Goal: Information Seeking & Learning: Learn about a topic

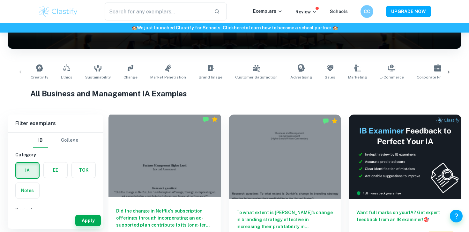
scroll to position [140, 0]
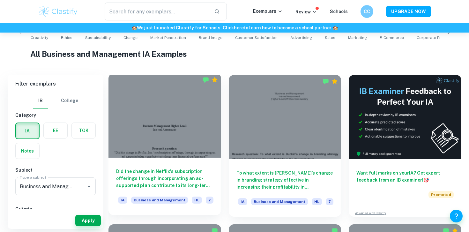
click at [187, 137] on div at bounding box center [165, 115] width 113 height 84
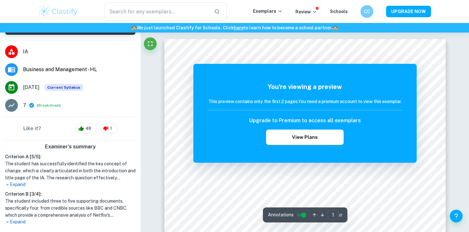
click at [152, 43] on icon "Fullscreen" at bounding box center [150, 44] width 8 height 8
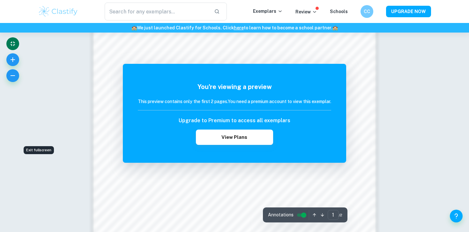
scroll to position [649, 0]
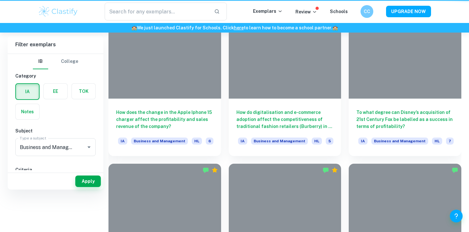
scroll to position [140, 0]
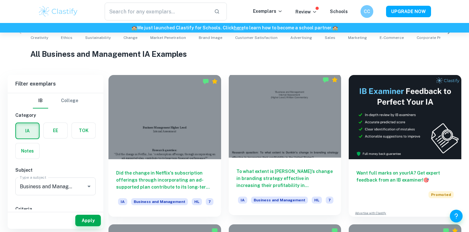
click at [296, 150] on div at bounding box center [285, 115] width 113 height 84
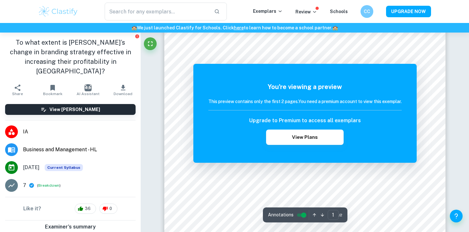
scroll to position [98, 0]
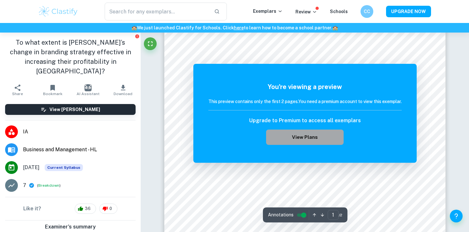
click at [303, 139] on button "View Plans" at bounding box center [304, 137] width 77 height 15
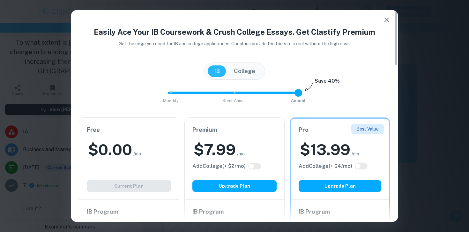
click at [385, 21] on icon "button" at bounding box center [387, 20] width 8 height 8
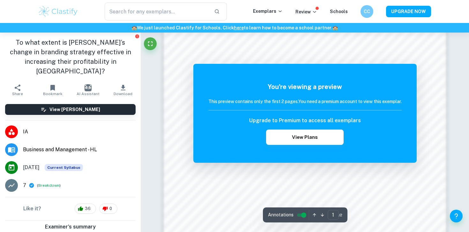
scroll to position [464, 0]
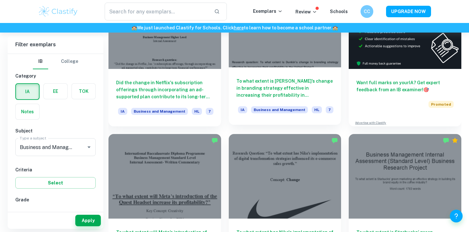
scroll to position [256, 0]
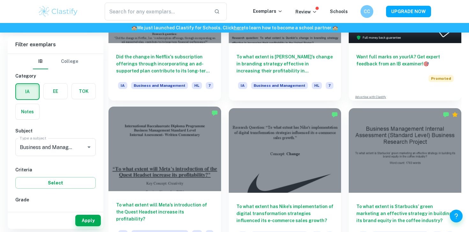
click at [195, 146] on div at bounding box center [165, 149] width 113 height 84
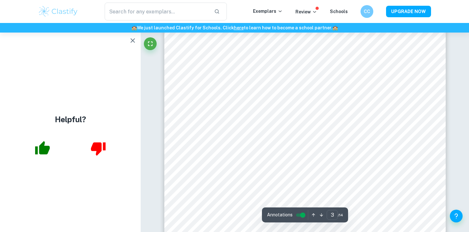
scroll to position [1085, 0]
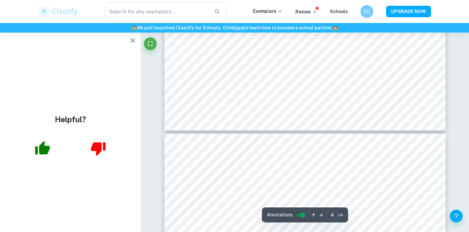
type input "5"
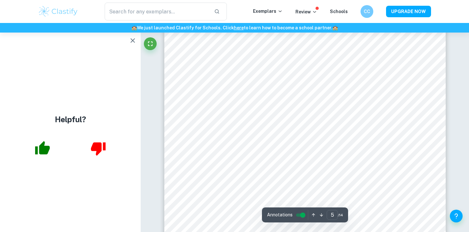
scroll to position [1714, 0]
